Goal: Task Accomplishment & Management: Complete application form

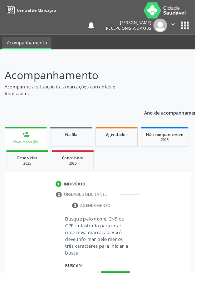
click at [93, 300] on input "text" at bounding box center [90, 304] width 37 height 12
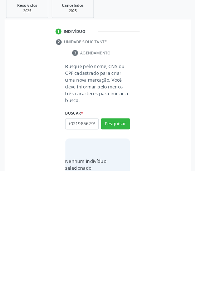
scroll to position [0, 13]
type input "700502198562952"
click at [138, 251] on button "Pesquisar" at bounding box center [127, 248] width 32 height 12
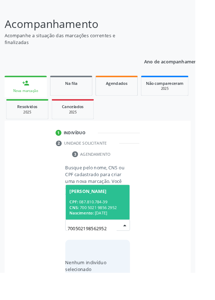
scroll to position [56, 0]
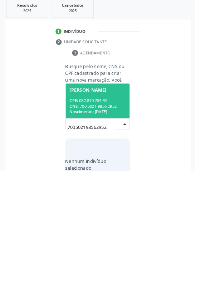
click at [120, 233] on div "Nascimento: 1[DATE]" at bounding box center [108, 235] width 62 height 6
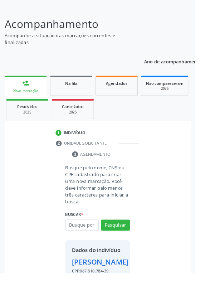
scroll to position [53, 0]
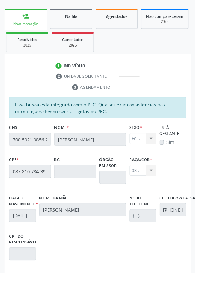
scroll to position [170, 0]
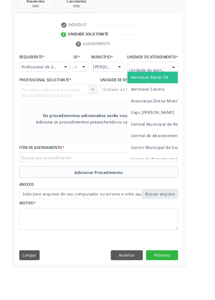
scroll to position [166, 0]
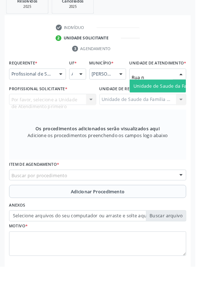
type input "Rua no"
click at [192, 105] on span "Unidade de Saude da Familia Rua [GEOGRAPHIC_DATA]" at bounding box center [213, 101] width 133 height 7
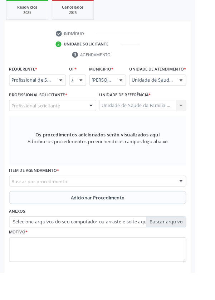
click at [82, 119] on div "Profissional solicitante" at bounding box center [58, 116] width 96 height 12
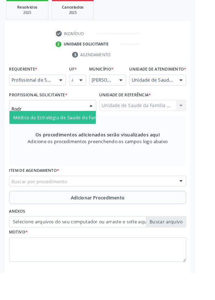
type input "Rodri"
click at [77, 132] on span "Médico da Estratégia de Saúde da Família - [PERSON_NAME]" at bounding box center [87, 129] width 145 height 7
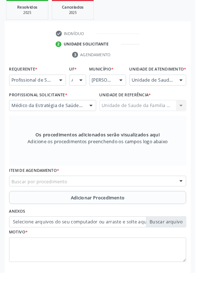
click at [130, 202] on div "Buscar por procedimento" at bounding box center [107, 199] width 195 height 12
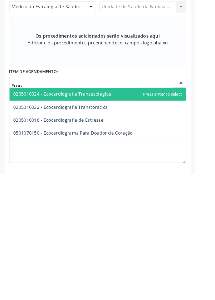
click at [120, 240] on span "0205010016 - Ecocardiografia de Estresse" at bounding box center [107, 241] width 194 height 14
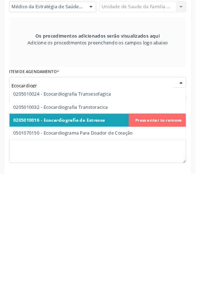
type input "Ecocardiogra"
click at [113, 230] on span "0205010032 - Ecocardiografia Transtoracica" at bounding box center [67, 226] width 104 height 7
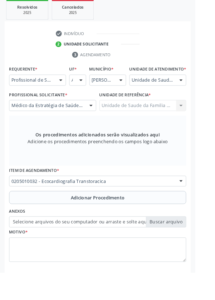
click at [128, 221] on span "Adicionar Procedimento" at bounding box center [107, 218] width 59 height 8
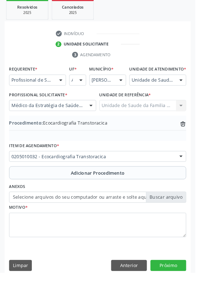
scroll to position [149, 0]
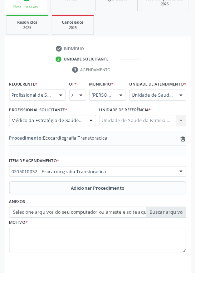
click at [187, 240] on label "Selecione arquivos do seu computador ou arraste e solte aqui" at bounding box center [107, 234] width 195 height 12
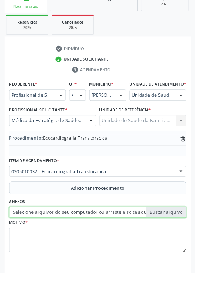
click at [187, 240] on input "Selecione arquivos do seu computador ou arraste e solte aqui" at bounding box center [107, 234] width 195 height 12
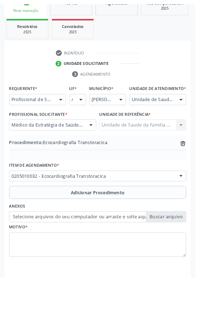
scroll to position [140, 0]
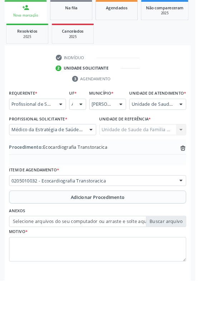
type input "C:\fakepath\17592408176854704567320657446043.jpg"
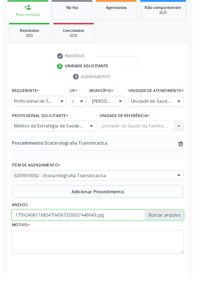
scroll to position [149, 0]
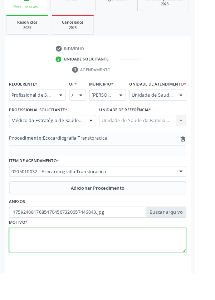
click at [92, 265] on textarea at bounding box center [107, 264] width 195 height 27
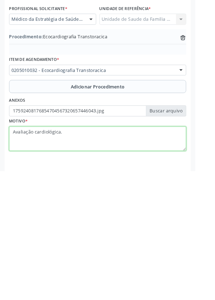
type textarea "Avaliação cardiológica."
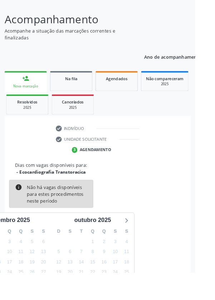
scroll to position [59, 0]
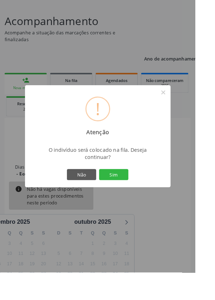
click at [141, 198] on button "Sim" at bounding box center [125, 192] width 32 height 12
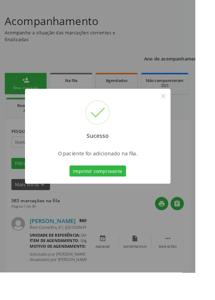
scroll to position [0, 0]
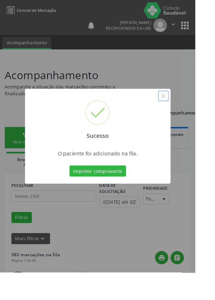
click at [186, 112] on button "×" at bounding box center [180, 106] width 12 height 12
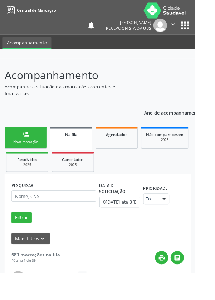
click at [48, 152] on link "person_add Nova marcação" at bounding box center [28, 152] width 47 height 24
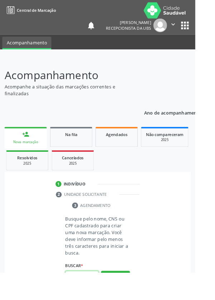
click at [92, 300] on input "text" at bounding box center [90, 304] width 37 height 12
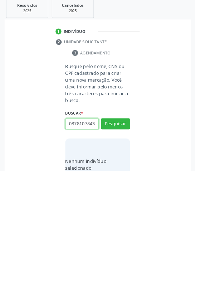
scroll to position [0, 1]
type input "08781078439"
click at [133, 251] on button "Pesquisar" at bounding box center [127, 248] width 32 height 12
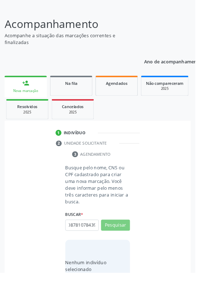
scroll to position [0, 0]
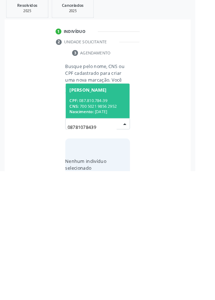
click at [129, 233] on div "Nascimento: 1[DATE]" at bounding box center [108, 235] width 62 height 6
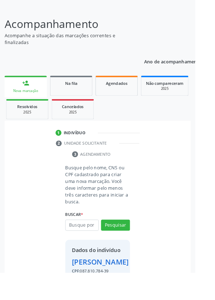
scroll to position [53, 0]
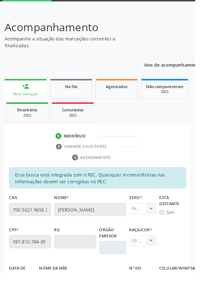
scroll to position [170, 0]
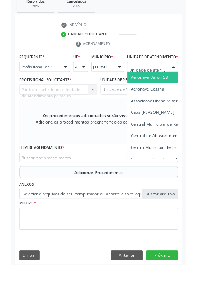
scroll to position [163, 0]
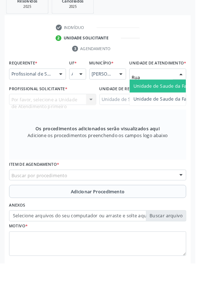
type input "Rua n"
click at [186, 108] on span "Unidade de Saude da Familia Rua [GEOGRAPHIC_DATA]" at bounding box center [213, 104] width 133 height 7
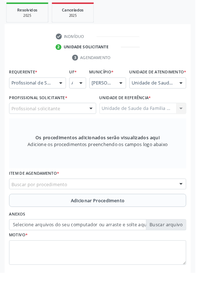
click at [85, 122] on div "Profissional solicitante" at bounding box center [58, 119] width 96 height 12
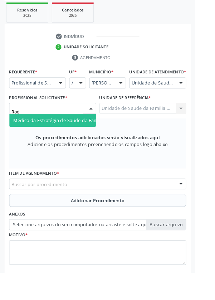
type input "Rodr"
click at [85, 136] on span "Médico da Estratégia de Saúde da Família - [PERSON_NAME]" at bounding box center [87, 132] width 145 height 7
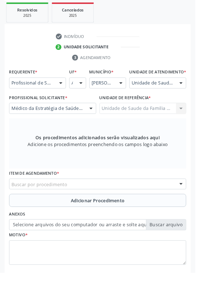
click at [149, 204] on div "Buscar por procedimento" at bounding box center [107, 203] width 195 height 12
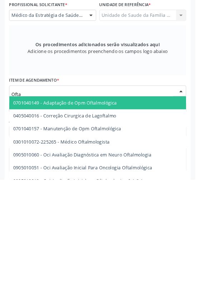
type input "Oftal"
click at [112, 262] on span "0301010072-225265 - Médico Oftalmologista" at bounding box center [68, 258] width 106 height 7
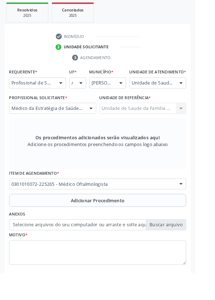
click at [136, 224] on span "Adicionar Procedimento" at bounding box center [107, 221] width 59 height 8
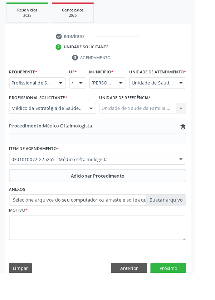
scroll to position [149, 0]
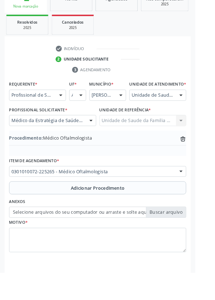
click at [190, 240] on label "Selecione arquivos do seu computador ou arraste e solte aqui" at bounding box center [107, 234] width 195 height 12
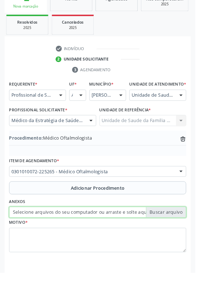
click at [190, 240] on input "Selecione arquivos do seu computador ou arraste e solte aqui" at bounding box center [107, 234] width 195 height 12
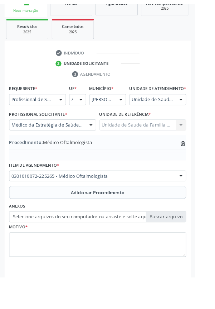
scroll to position [140, 0]
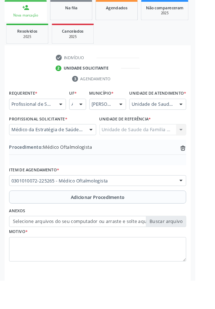
type input "C:\fakepath\1759240916749740861509239861449.jpg"
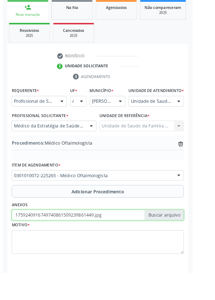
scroll to position [149, 0]
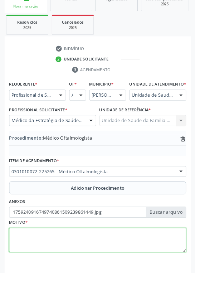
click at [101, 264] on textarea at bounding box center [107, 264] width 195 height 27
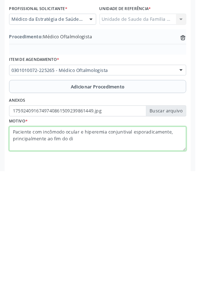
type textarea "Paciente com incômodo ocular e hiperemia conjuntival esporadicamente, principal…"
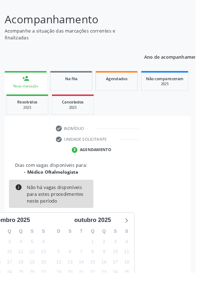
scroll to position [59, 0]
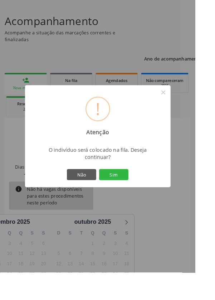
click at [141, 198] on button "Sim" at bounding box center [125, 192] width 32 height 12
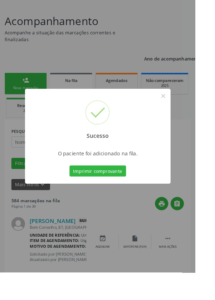
scroll to position [0, 0]
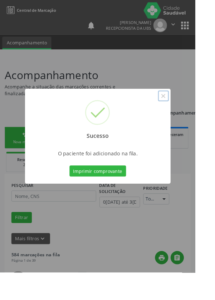
click at [186, 112] on button "×" at bounding box center [180, 106] width 12 height 12
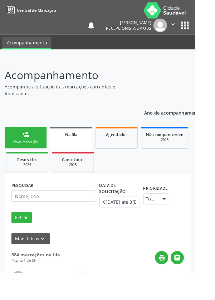
click at [28, 152] on link "person_add Nova marcação" at bounding box center [28, 152] width 47 height 24
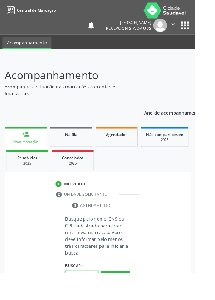
click at [95, 300] on input "text" at bounding box center [90, 304] width 37 height 12
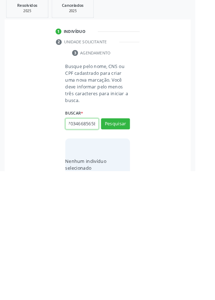
scroll to position [0, 13]
type input "700703466856580"
click at [132, 245] on button "Pesquisar" at bounding box center [127, 248] width 32 height 12
type input "700703466856580"
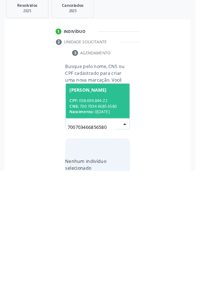
click at [117, 219] on div "CPF: 038.699.844-22" at bounding box center [108, 222] width 62 height 6
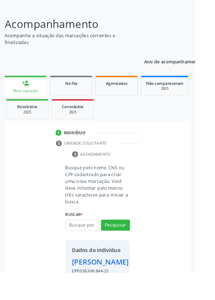
scroll to position [41, 0]
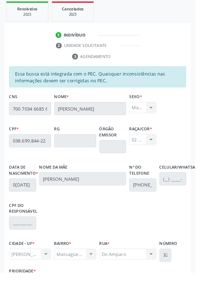
scroll to position [208, 0]
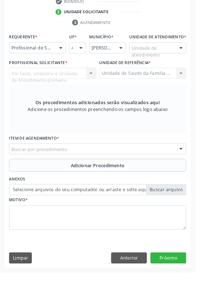
scroll to position [176, 0]
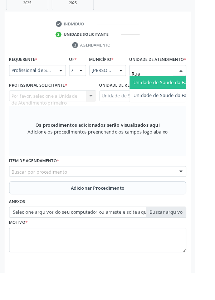
type input "Rua n"
click at [190, 94] on span "Unidade de Saude da Familia Rua [GEOGRAPHIC_DATA]" at bounding box center [213, 90] width 133 height 7
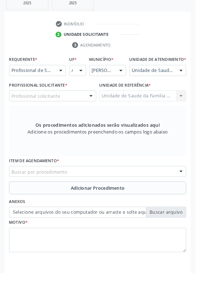
click at [97, 111] on div at bounding box center [100, 106] width 11 height 12
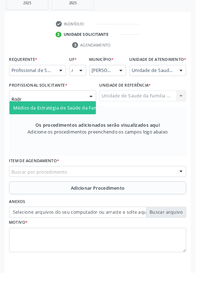
type input "Rodri"
click at [85, 122] on span "Médico da Estratégia de Saúde da Família - [PERSON_NAME]" at bounding box center [87, 118] width 145 height 7
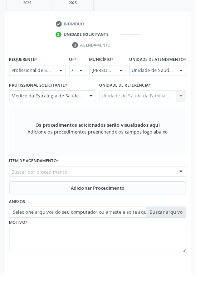
click at [154, 195] on div "Buscar por procedimento" at bounding box center [107, 189] width 195 height 12
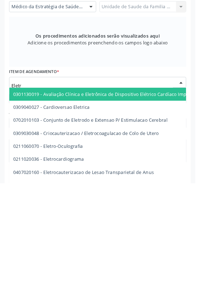
type input "Eletro"
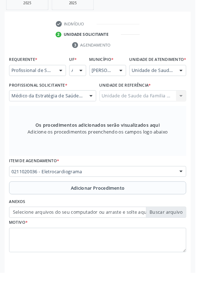
click at [136, 211] on span "Adicionar Procedimento" at bounding box center [107, 207] width 59 height 8
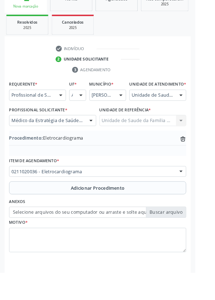
click at [191, 240] on label "Selecione arquivos do seu computador ou arraste e solte aqui" at bounding box center [107, 234] width 195 height 12
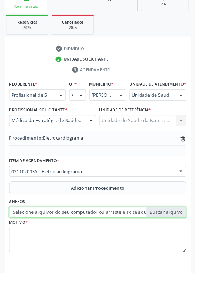
click at [191, 240] on input "Selecione arquivos do seu computador ou arraste e solte aqui" at bounding box center [107, 234] width 195 height 12
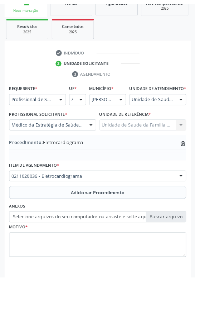
scroll to position [140, 0]
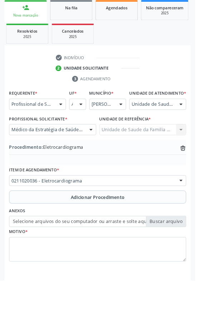
type input "C:\fakepath\1759241126018893076824723554161.jpg"
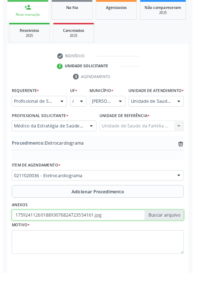
scroll to position [149, 0]
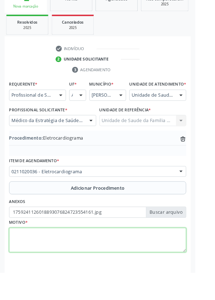
click at [74, 263] on textarea at bounding box center [107, 264] width 195 height 27
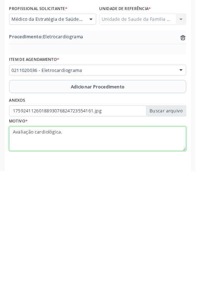
type textarea "Avaliação cardiológica."
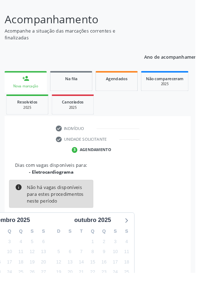
scroll to position [59, 0]
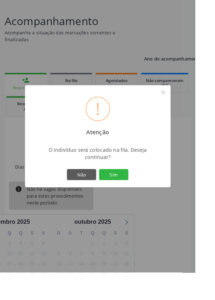
click at [141, 198] on button "Sim" at bounding box center [125, 192] width 32 height 12
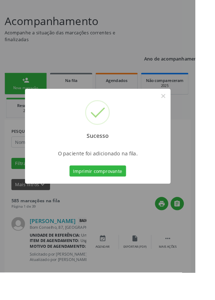
scroll to position [0, 0]
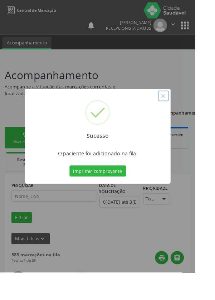
click at [186, 112] on button "×" at bounding box center [180, 106] width 12 height 12
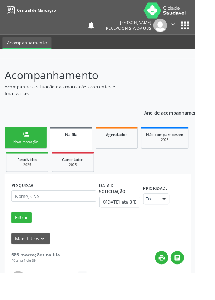
click at [30, 152] on link "person_add Nova marcação" at bounding box center [28, 152] width 47 height 24
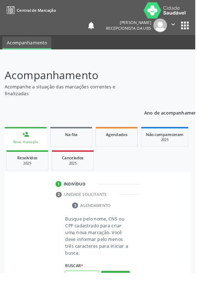
click at [95, 300] on input "text" at bounding box center [90, 304] width 37 height 12
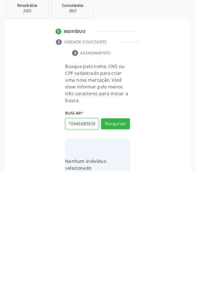
scroll to position [0, 13]
type input "700703466856580"
click at [132, 244] on button "Pesquisar" at bounding box center [127, 248] width 32 height 12
type input "700703466856580"
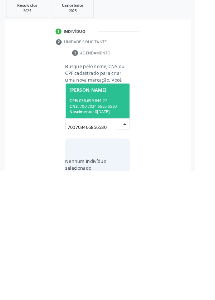
click at [123, 223] on div "CPF: 038.699.844-22" at bounding box center [108, 222] width 62 height 6
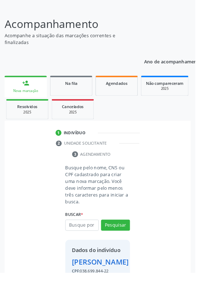
scroll to position [41, 0]
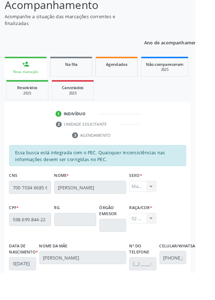
scroll to position [170, 0]
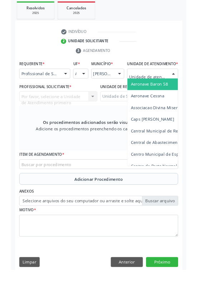
scroll to position [161, 0]
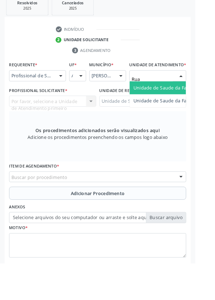
type input "Rua n"
click at [188, 110] on span "Unidade de Saude da Familia Rua [GEOGRAPHIC_DATA]" at bounding box center [213, 106] width 133 height 7
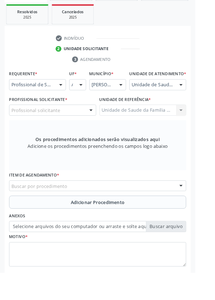
click at [71, 127] on div "Profissional solicitante" at bounding box center [58, 121] width 96 height 12
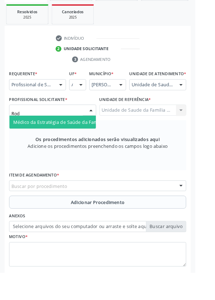
type input "Rodr"
click at [84, 138] on span "Médico da Estratégia de Saúde da Família - [PERSON_NAME]" at bounding box center [87, 134] width 145 height 7
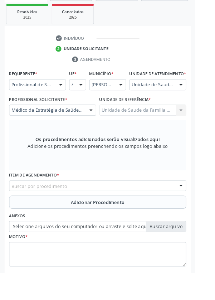
click at [117, 206] on div "Buscar por procedimento" at bounding box center [107, 205] width 195 height 12
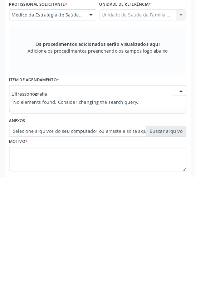
type input "Ultrassonografia"
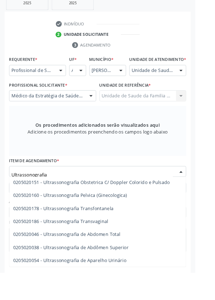
scroll to position [103, 0]
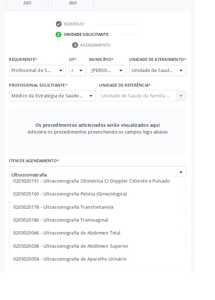
click at [129, 260] on span "0205020046 - Ultrassonografia de Abdomen Total" at bounding box center [74, 256] width 118 height 7
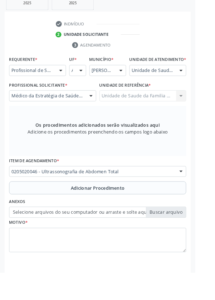
click at [135, 211] on span "Adicionar Procedimento" at bounding box center [107, 207] width 59 height 8
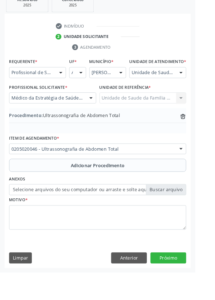
scroll to position [149, 0]
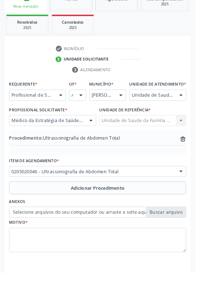
click at [190, 238] on label "Selecione arquivos do seu computador ou arraste e solte aqui" at bounding box center [107, 234] width 195 height 12
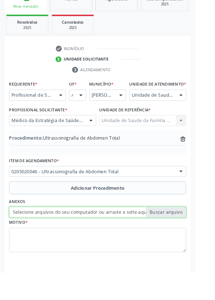
click at [190, 238] on input "Selecione arquivos do seu computador ou arraste e solte aqui" at bounding box center [107, 234] width 195 height 12
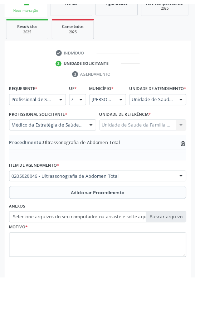
scroll to position [140, 0]
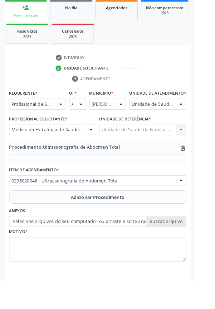
type input "C:\fakepath\1759241233775235653576014193.jpg"
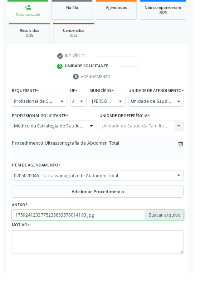
scroll to position [149, 0]
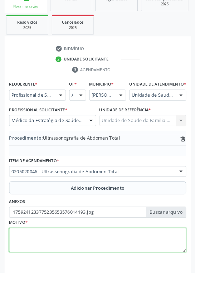
click at [58, 262] on textarea at bounding box center [107, 264] width 195 height 27
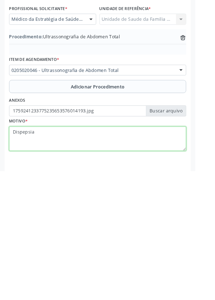
type textarea "Dispepsia."
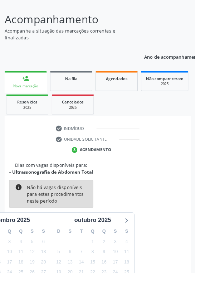
scroll to position [59, 0]
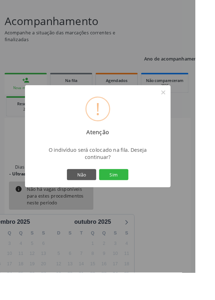
click at [141, 198] on button "Sim" at bounding box center [125, 192] width 32 height 12
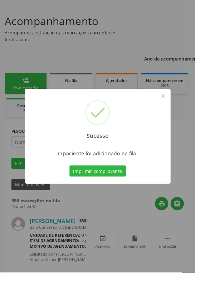
scroll to position [0, 0]
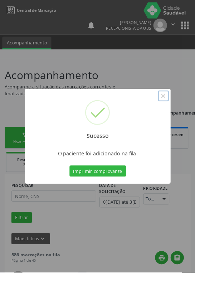
click at [186, 112] on button "×" at bounding box center [180, 106] width 12 height 12
